Goal: Navigation & Orientation: Go to known website

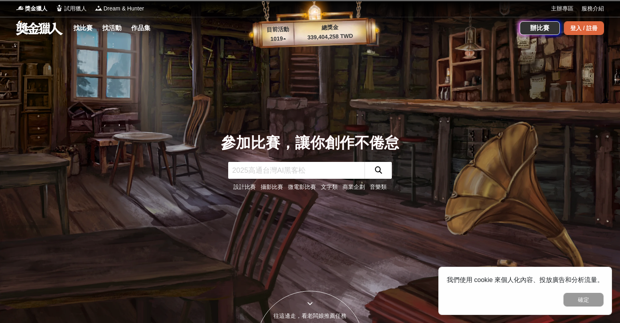
click at [578, 24] on div "登入 / 註冊" at bounding box center [584, 28] width 40 height 14
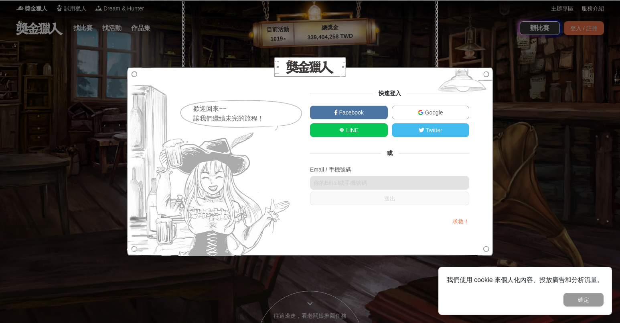
click at [412, 110] on link "Google" at bounding box center [431, 113] width 78 height 14
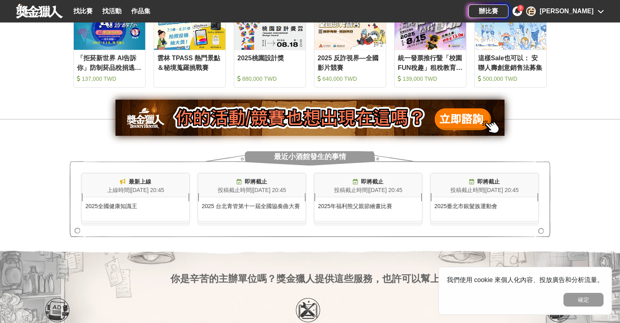
scroll to position [501, 0]
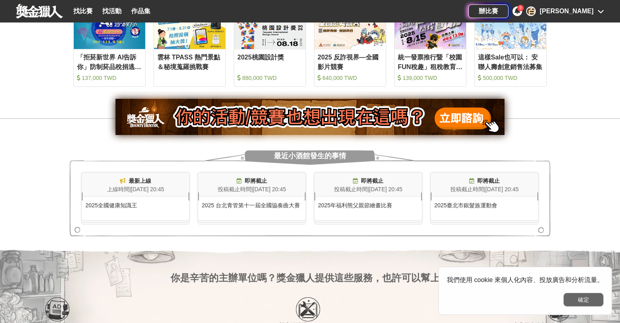
click at [585, 295] on button "確定" at bounding box center [584, 299] width 40 height 14
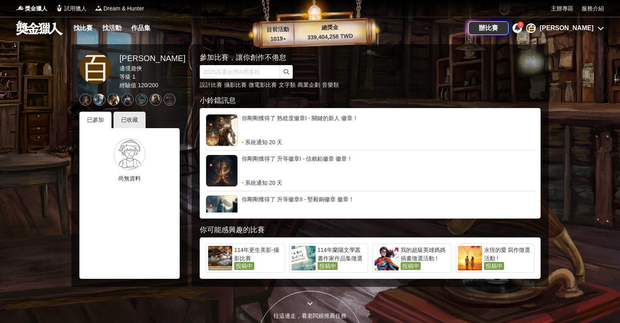
scroll to position [0, 0]
click at [134, 125] on div "已收藏" at bounding box center [130, 120] width 32 height 16
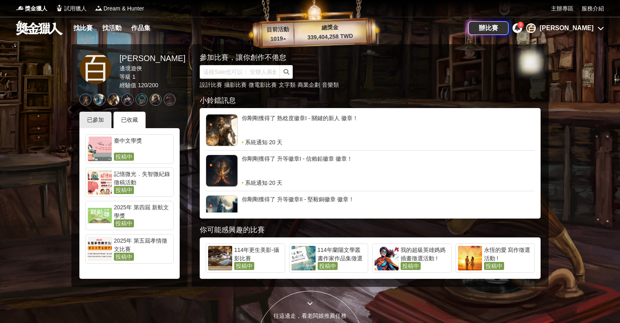
click at [136, 145] on div "臺中文學獎" at bounding box center [142, 144] width 57 height 16
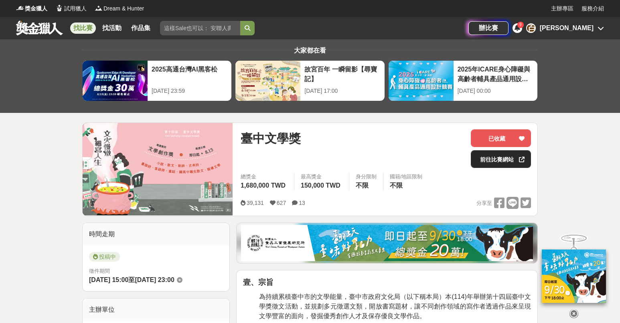
click at [495, 155] on link "前往比賽網站" at bounding box center [501, 159] width 60 height 18
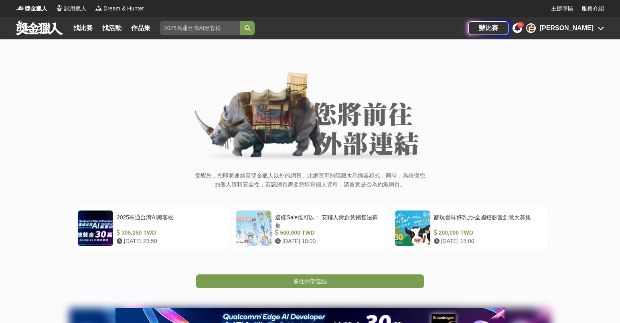
click at [323, 116] on img at bounding box center [310, 117] width 231 height 91
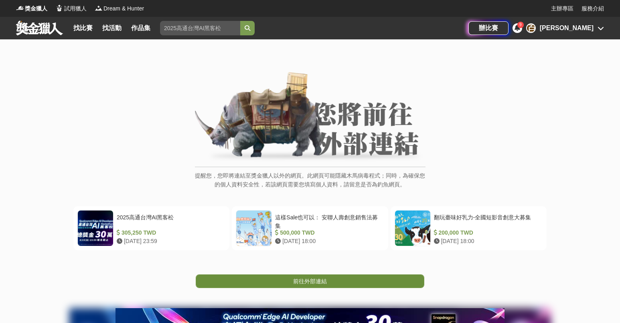
click at [361, 282] on link "前往外部連結" at bounding box center [310, 281] width 229 height 14
click at [350, 282] on link "前往外部連結" at bounding box center [310, 281] width 229 height 14
